Goal: Task Accomplishment & Management: Use online tool/utility

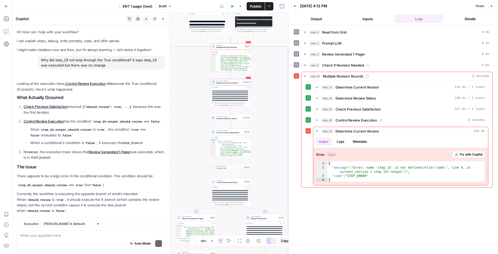
scroll to position [1024, 0]
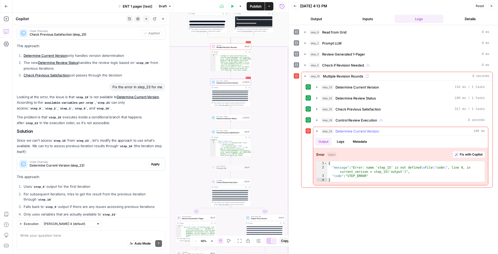
click at [469, 152] on span "Fix with Copilot" at bounding box center [470, 154] width 23 height 5
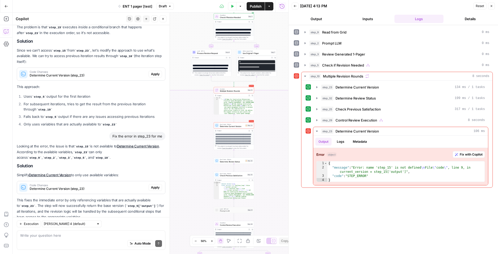
scroll to position [1115, 0]
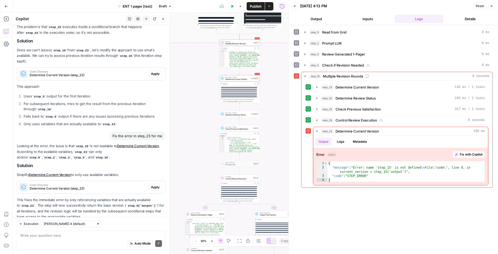
drag, startPoint x: 188, startPoint y: 166, endPoint x: 192, endPoint y: 111, distance: 55.2
click at [192, 111] on div "true false true false false true Workflow Input Settings Inputs Read from Grid …" at bounding box center [151, 133] width 276 height 241
click at [316, 86] on icon "button" at bounding box center [316, 87] width 1 height 2
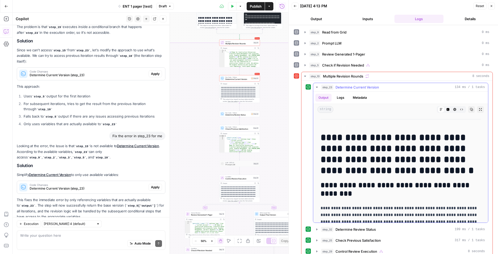
click at [316, 86] on icon "button" at bounding box center [317, 87] width 4 height 4
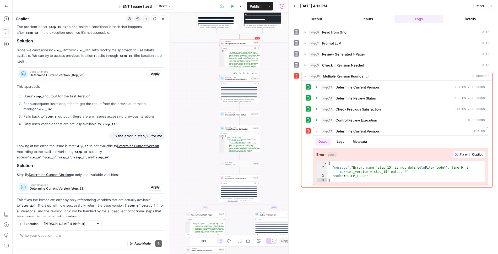
click at [236, 78] on span "Determine Current Version" at bounding box center [237, 79] width 24 height 3
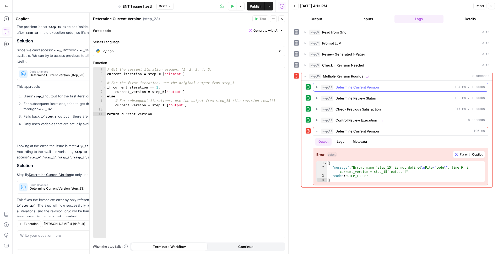
click at [316, 86] on icon "button" at bounding box center [316, 87] width 1 height 2
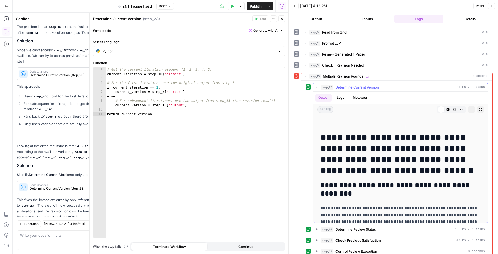
click at [316, 85] on icon "button" at bounding box center [317, 87] width 4 height 4
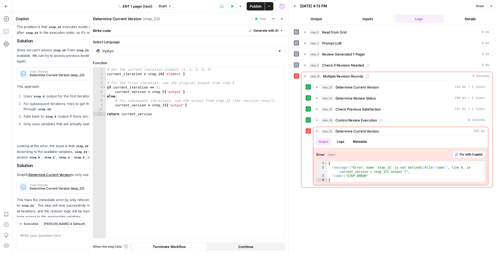
click at [281, 17] on icon "button" at bounding box center [281, 18] width 3 height 3
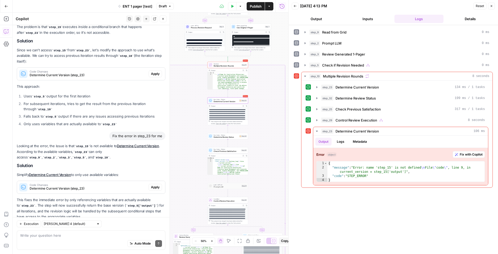
drag, startPoint x: 274, startPoint y: 141, endPoint x: 262, endPoint y: 164, distance: 25.2
click at [262, 164] on div "true false true false false true Workflow Input Settings Inputs Read from Grid …" at bounding box center [151, 133] width 276 height 241
click at [103, 235] on textarea at bounding box center [91, 235] width 142 height 5
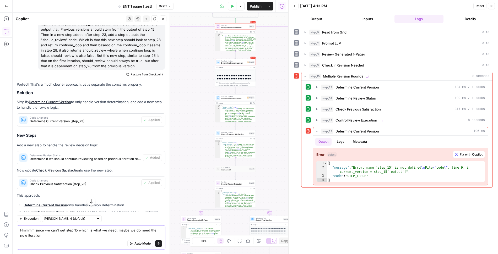
scroll to position [875, 0]
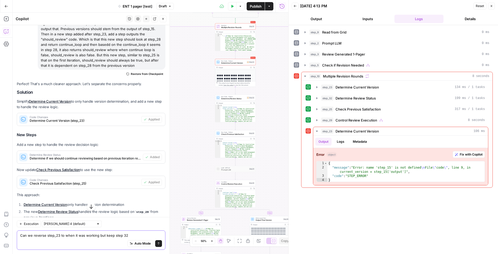
type textarea "Can we reverse step_23 to when it was working but keep step 32?"
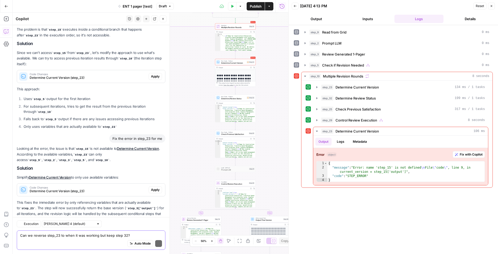
scroll to position [1171, 0]
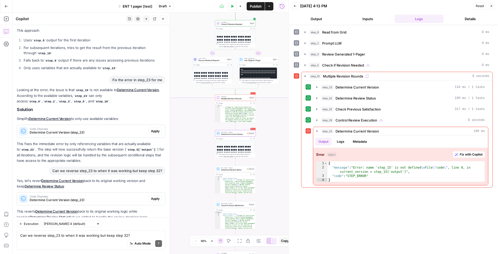
click at [133, 195] on span "Code Changes" at bounding box center [88, 196] width 117 height 3
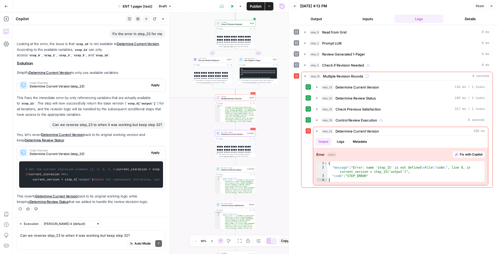
scroll to position [1242, 0]
click at [151, 150] on span "Apply" at bounding box center [155, 152] width 9 height 5
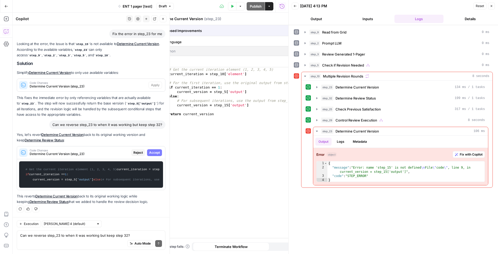
scroll to position [1201, 0]
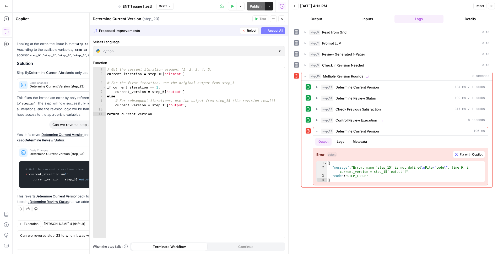
click at [274, 31] on span "Accept All" at bounding box center [274, 30] width 15 height 5
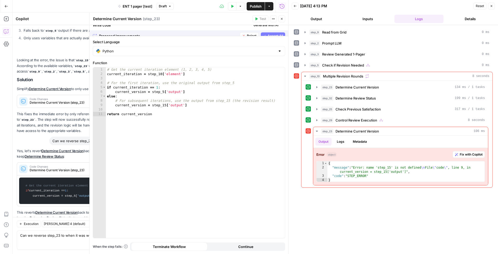
scroll to position [1243, 0]
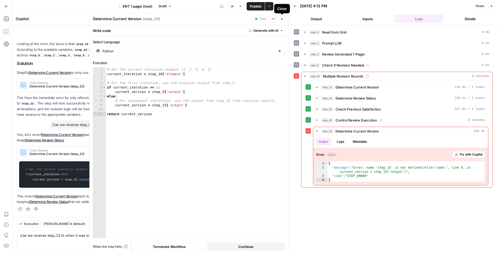
click at [282, 20] on button "Close" at bounding box center [281, 18] width 7 height 7
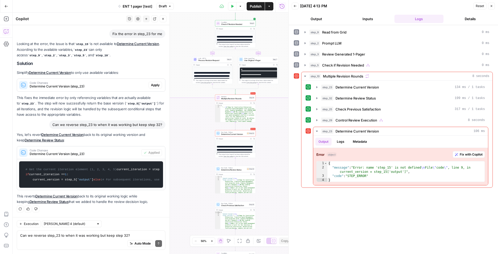
click at [105, 238] on div "Auto Mode Send" at bounding box center [91, 244] width 142 height 12
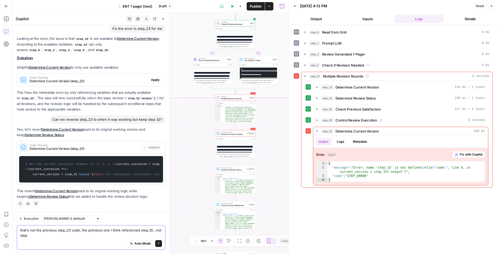
scroll to position [1248, 0]
type textarea "that's not the previous step_23 code; the previous one I think referenced step_…"
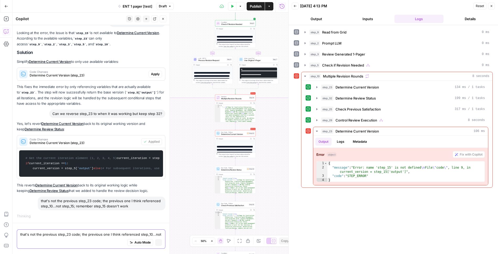
scroll to position [1209, 0]
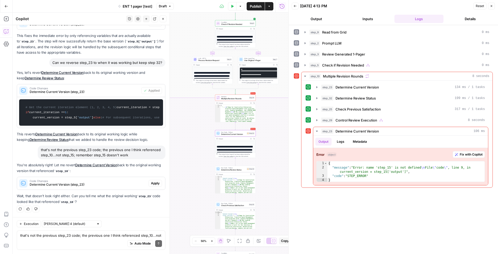
click at [113, 185] on span "Determine Current Version (step_23)" at bounding box center [88, 184] width 117 height 5
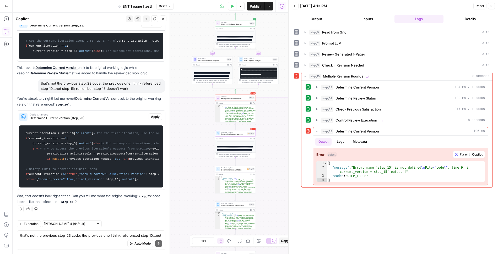
scroll to position [1420, 0]
click at [153, 114] on span "Apply" at bounding box center [155, 116] width 9 height 5
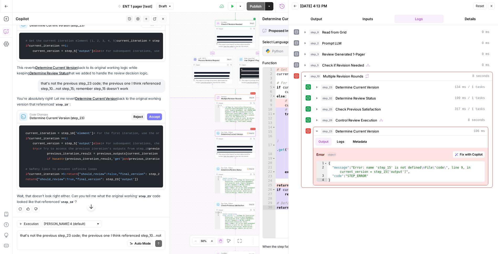
scroll to position [1378, 0]
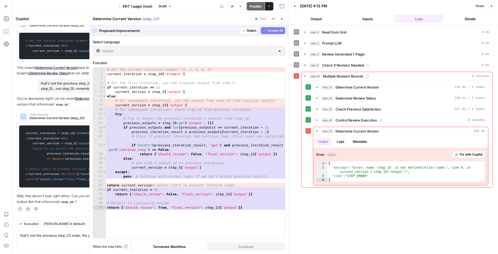
click at [279, 30] on span "Accept All" at bounding box center [274, 30] width 15 height 5
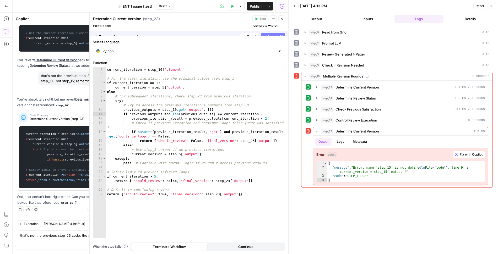
scroll to position [1445, 0]
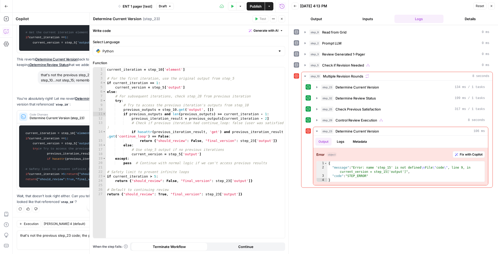
click at [283, 19] on button "Close" at bounding box center [281, 18] width 7 height 7
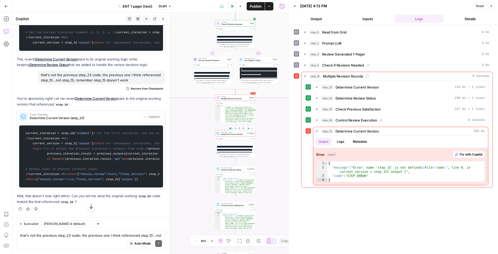
click at [235, 134] on span "Determine Current Version" at bounding box center [233, 134] width 24 height 3
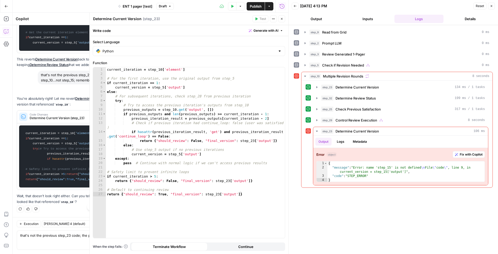
click at [280, 21] on button "Close" at bounding box center [281, 18] width 7 height 7
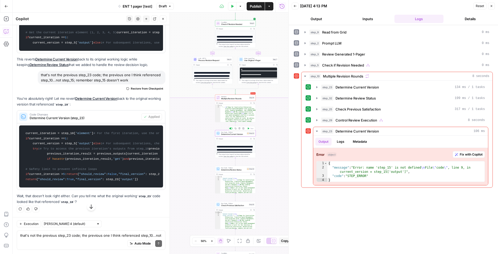
click at [234, 135] on span "Determine Current Version" at bounding box center [233, 134] width 24 height 3
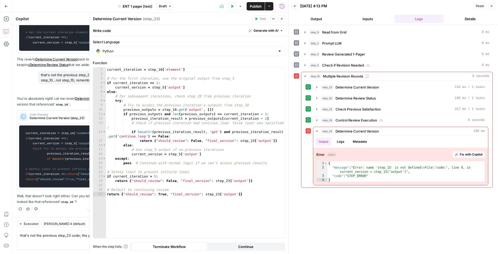
click at [282, 18] on icon "button" at bounding box center [281, 18] width 3 height 3
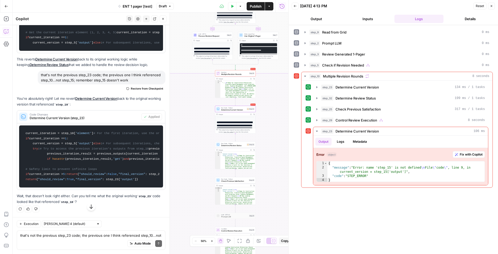
drag, startPoint x: 276, startPoint y: 129, endPoint x: 276, endPoint y: 85, distance: 44.5
click at [276, 85] on div "true false true false false true Workflow Input Settings Inputs Read from Grid …" at bounding box center [151, 133] width 276 height 241
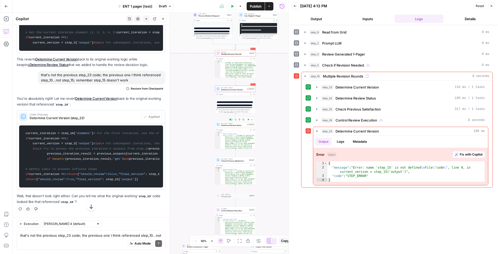
click at [228, 125] on span "Determine Review Status" at bounding box center [233, 125] width 24 height 3
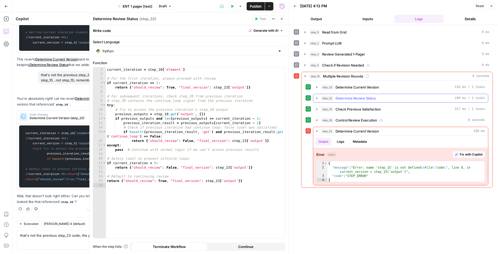
click at [318, 97] on icon "button" at bounding box center [317, 98] width 4 height 4
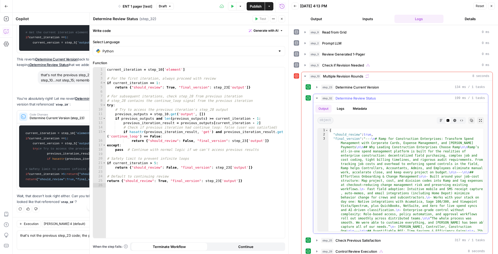
click at [318, 97] on button "step_32 Determine Review Status 199 ms / 1 tasks" at bounding box center [400, 98] width 175 height 8
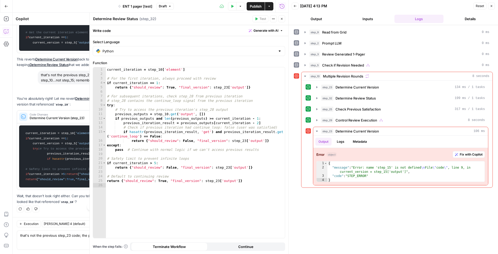
click at [282, 19] on icon "button" at bounding box center [281, 18] width 3 height 3
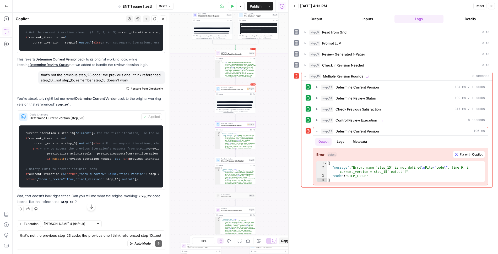
click at [233, 161] on span "Check Previous Satisfaction" at bounding box center [234, 161] width 26 height 3
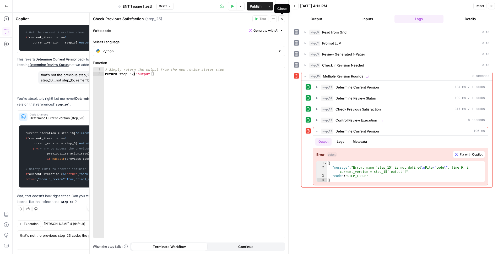
click at [282, 18] on icon "button" at bounding box center [281, 18] width 3 height 3
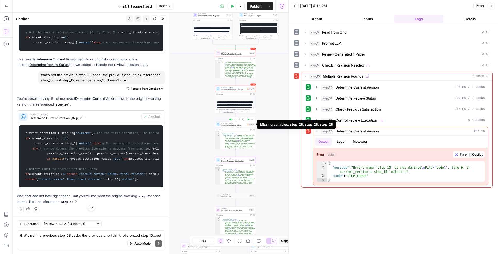
click at [237, 125] on span "Determine Review Status" at bounding box center [233, 125] width 24 height 3
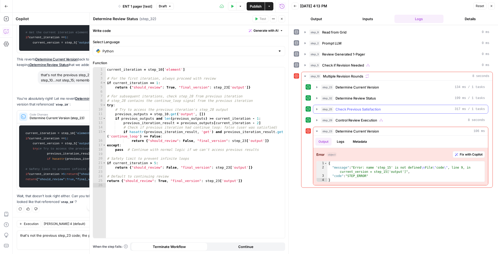
click at [316, 108] on icon "button" at bounding box center [316, 109] width 1 height 2
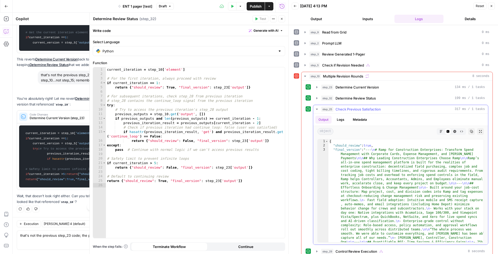
click at [316, 109] on icon "button" at bounding box center [317, 109] width 2 height 1
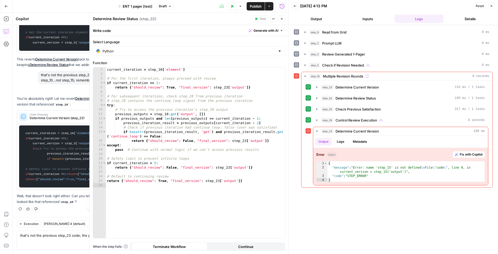
click at [280, 19] on icon "button" at bounding box center [281, 18] width 3 height 3
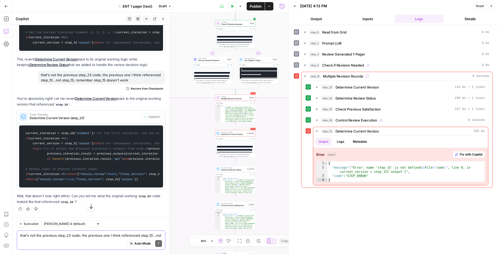
click at [103, 237] on textarea "that's not the previous step_23 code; the previous one I think referenced step_…" at bounding box center [91, 235] width 142 height 5
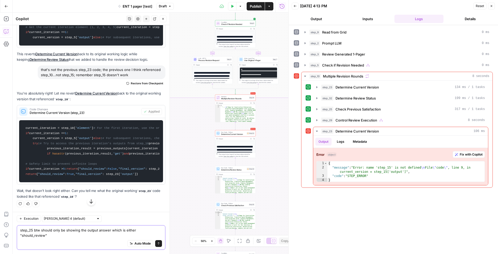
type textarea "step_25 btw should only be showing the output answer which is either "should_re…"
